Goal: Transaction & Acquisition: Purchase product/service

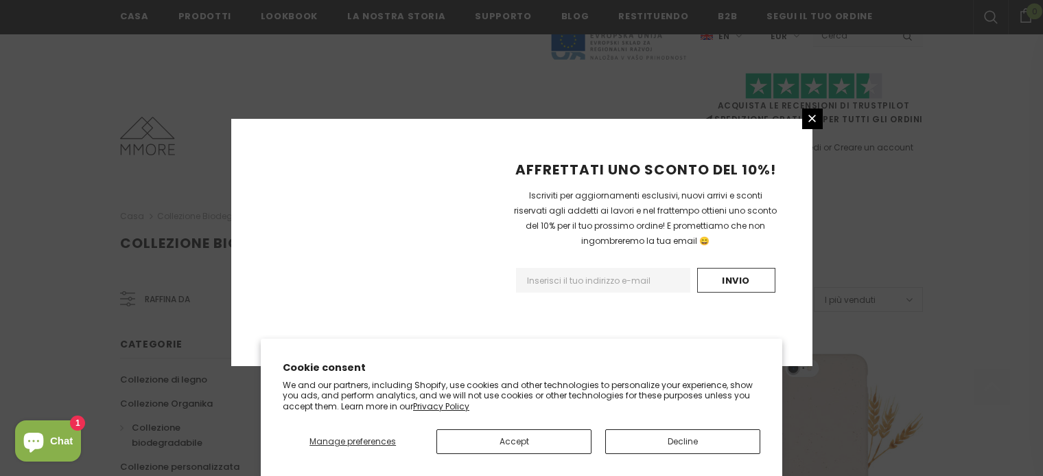
scroll to position [1695, 0]
